Goal: Navigation & Orientation: Find specific page/section

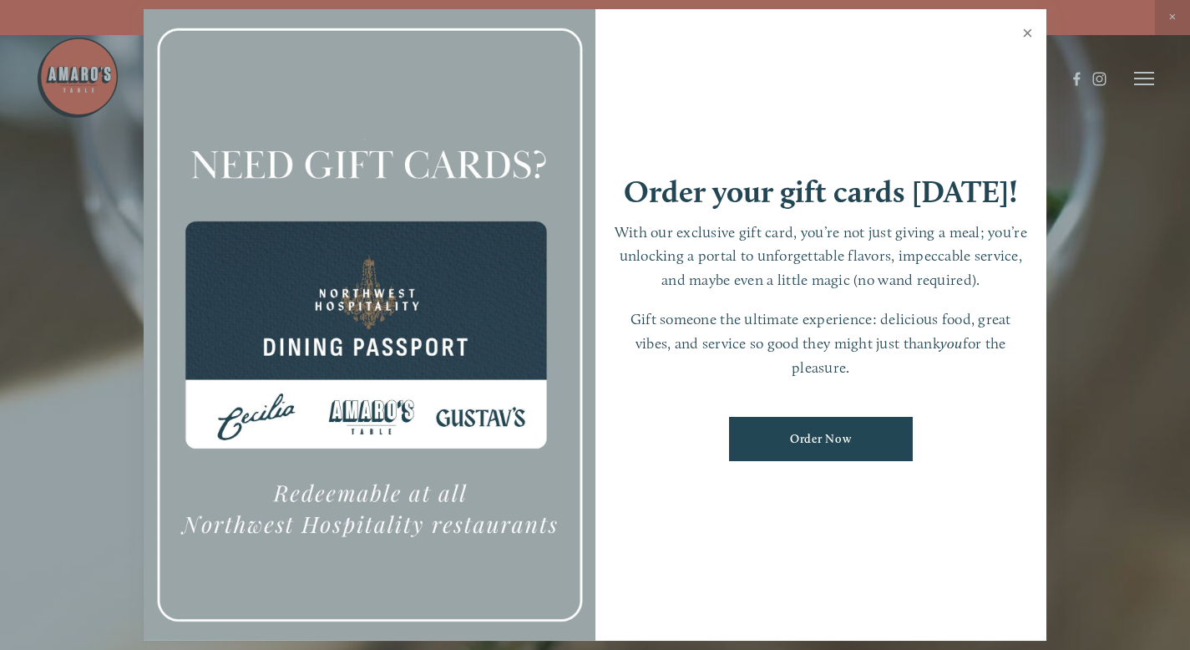
click at [900, 33] on link "Close" at bounding box center [1028, 35] width 33 height 47
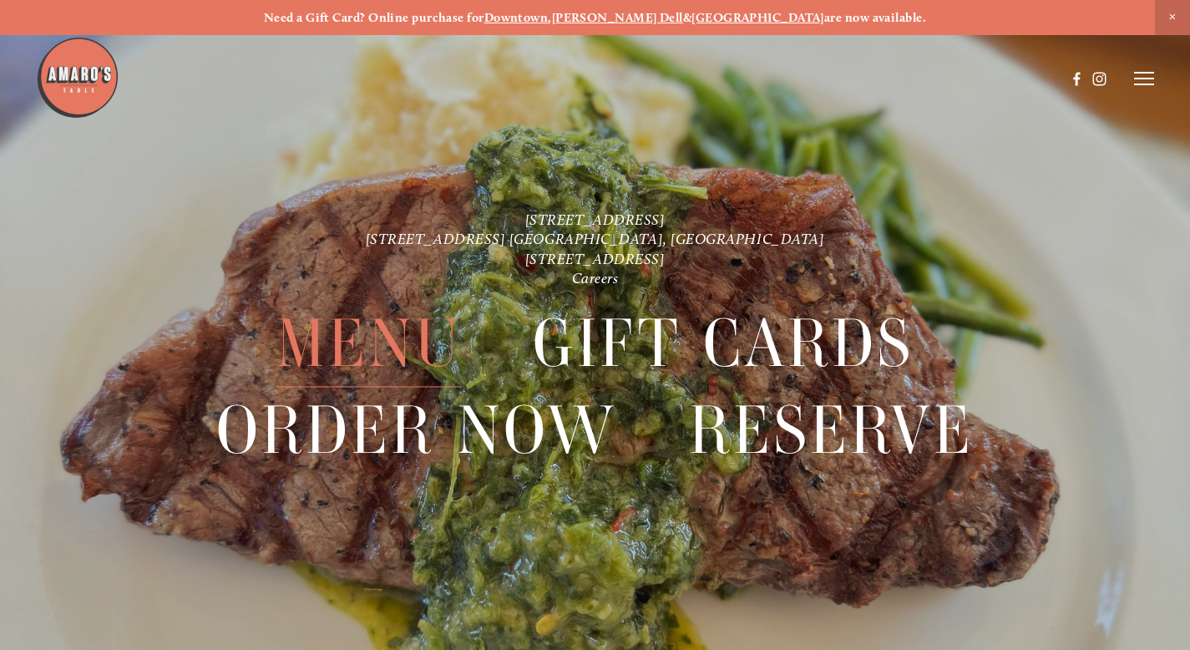
click at [364, 368] on span "Menu" at bounding box center [368, 344] width 185 height 86
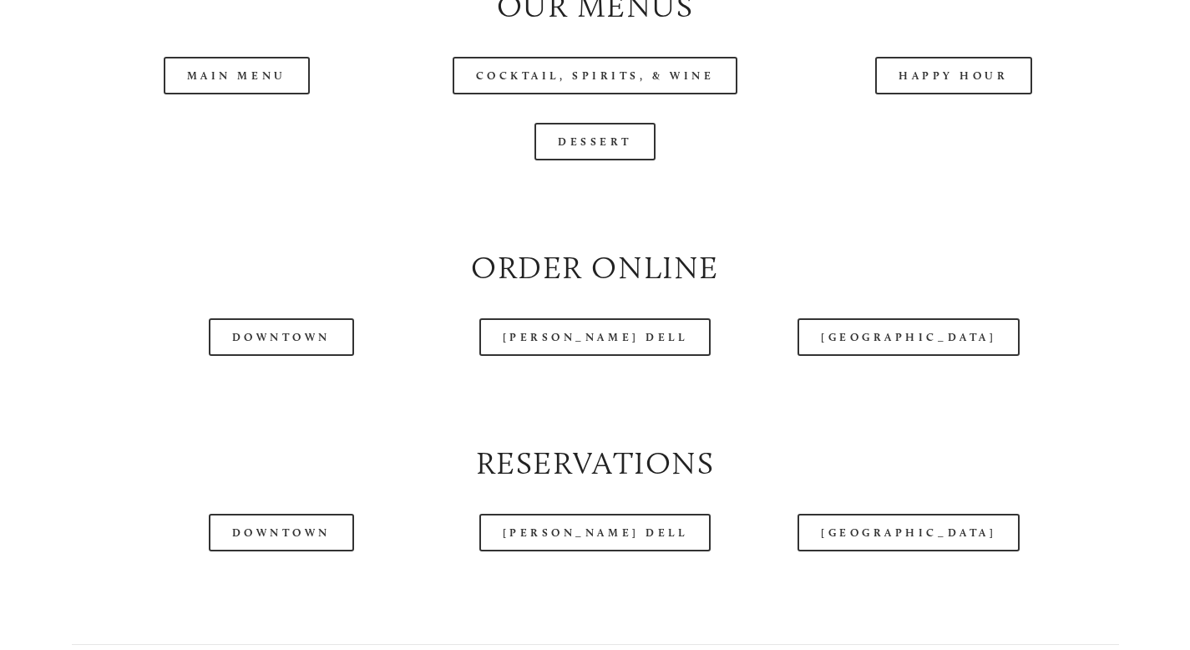
scroll to position [1733, 0]
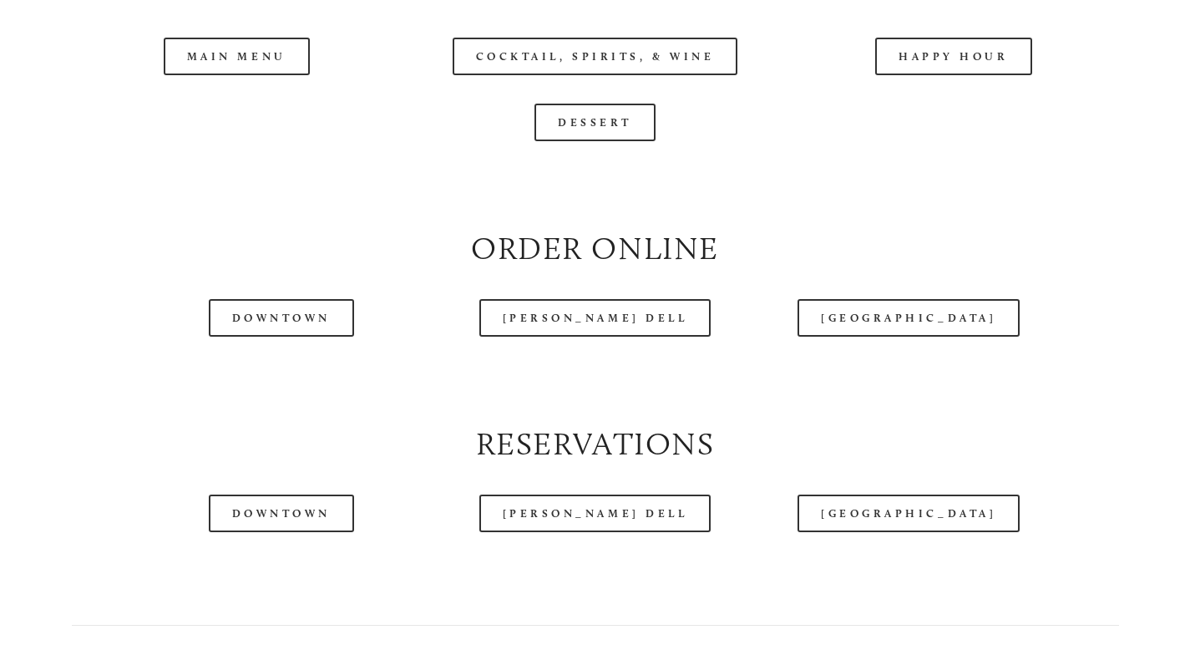
click at [269, 90] on header "Menu Order Now Visit Gallery 0" at bounding box center [595, 37] width 1119 height 158
click at [247, 75] on link "Main Menu" at bounding box center [237, 57] width 146 height 38
